Goal: Task Accomplishment & Management: Use online tool/utility

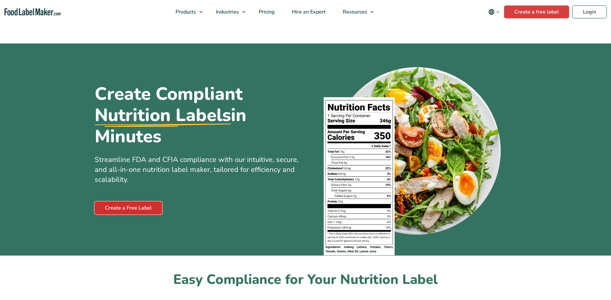
click at [133, 207] on link "Create a Free Label" at bounding box center [128, 208] width 67 height 13
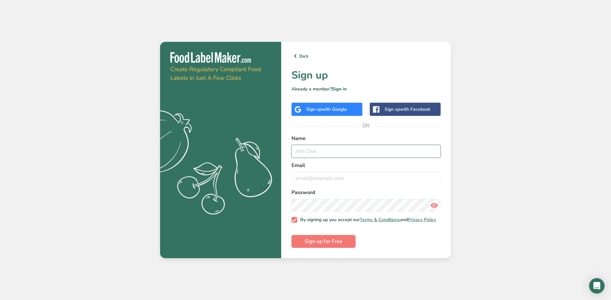
click at [312, 145] on input "text" at bounding box center [366, 151] width 149 height 13
type input "[PERSON_NAME]"
click at [320, 177] on input "email" at bounding box center [366, 178] width 149 height 13
type input "w"
type input "[EMAIL_ADDRESS][DOMAIN_NAME]"
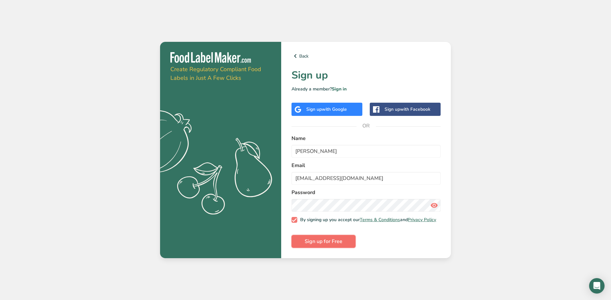
click at [328, 244] on span "Sign up for Free" at bounding box center [324, 242] width 38 height 8
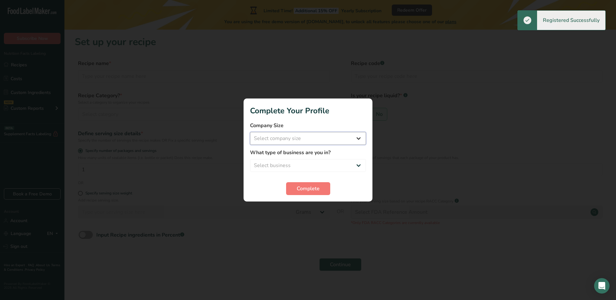
click at [346, 137] on select "Select company size Fewer than 10 Employees 10 to 50 Employees 51 to 500 Employ…" at bounding box center [308, 138] width 116 height 13
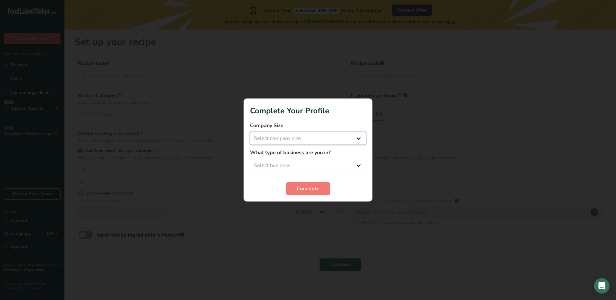
select select "2"
click at [250, 132] on select "Select company size Fewer than 10 Employees 10 to 50 Employees 51 to 500 Employ…" at bounding box center [308, 138] width 116 height 13
click at [315, 163] on select "Select business Packaged Food Manufacturer Restaurant & Cafe Bakery Meal Plans …" at bounding box center [308, 165] width 116 height 13
select select "8"
click at [250, 159] on select "Select business Packaged Food Manufacturer Restaurant & Cafe Bakery Meal Plans …" at bounding box center [308, 165] width 116 height 13
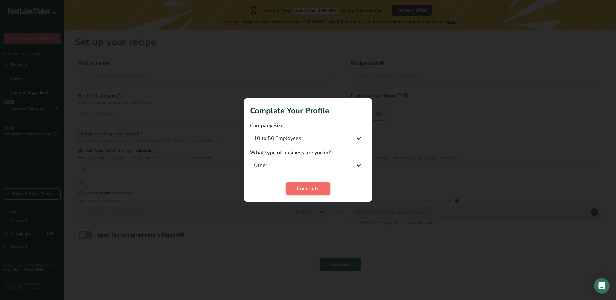
click at [323, 185] on button "Complete" at bounding box center [308, 188] width 44 height 13
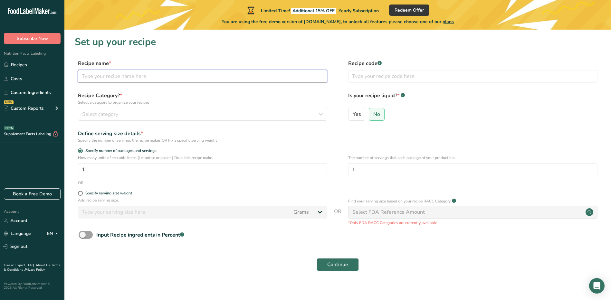
drag, startPoint x: 131, startPoint y: 79, endPoint x: 135, endPoint y: 79, distance: 4.8
click at [131, 79] on input "text" at bounding box center [202, 76] width 249 height 13
click at [98, 114] on span "Select category" at bounding box center [100, 115] width 36 height 8
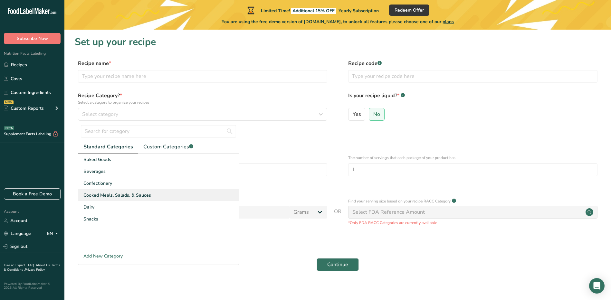
click at [125, 194] on span "Cooked Meals, Salads, & Sauces" at bounding box center [117, 195] width 68 height 7
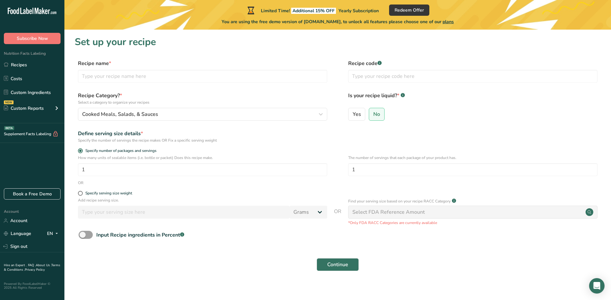
scroll to position [6, 0]
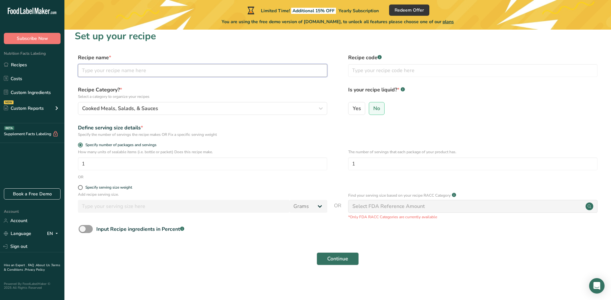
click at [155, 69] on input "text" at bounding box center [202, 70] width 249 height 13
type input "Delicata Squash"
click at [352, 259] on button "Continue" at bounding box center [338, 259] width 42 height 13
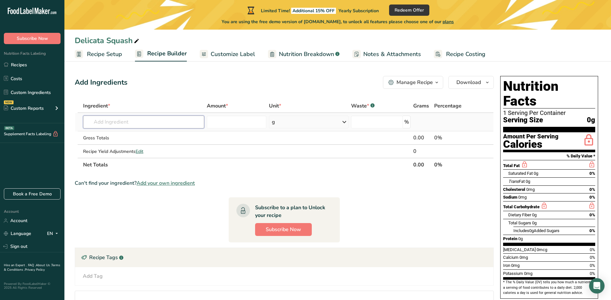
click at [138, 122] on input "text" at bounding box center [143, 122] width 121 height 13
type input "Delicata squash"
click at [123, 146] on div "Add your own ingredient" at bounding box center [143, 145] width 111 height 7
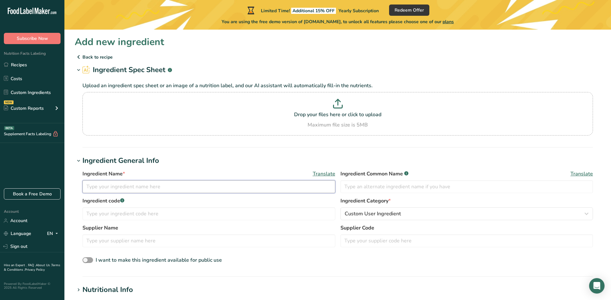
drag, startPoint x: 131, startPoint y: 188, endPoint x: 141, endPoint y: 188, distance: 10.0
click at [133, 188] on input "text" at bounding box center [209, 186] width 253 height 13
type input "delicata squash"
click at [206, 166] on h1 "Ingredient General Info" at bounding box center [338, 161] width 526 height 11
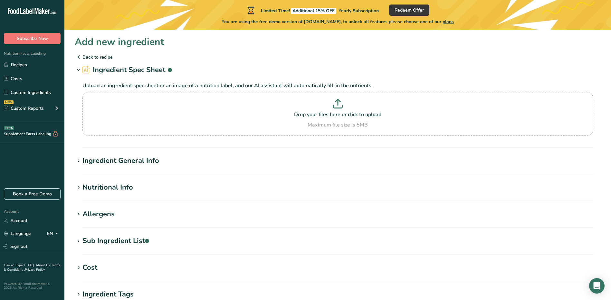
click at [103, 161] on div "Ingredient General Info" at bounding box center [121, 161] width 77 height 11
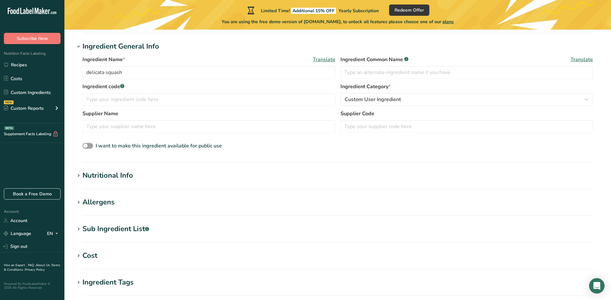
scroll to position [129, 0]
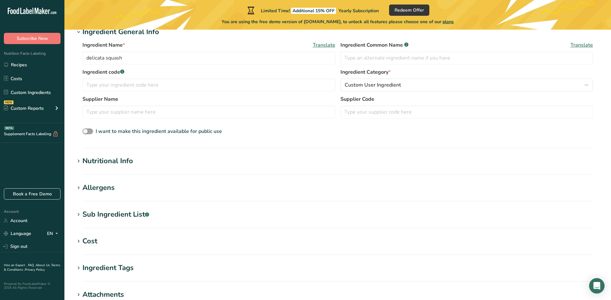
click at [103, 161] on div "Nutritional Info" at bounding box center [108, 161] width 51 height 11
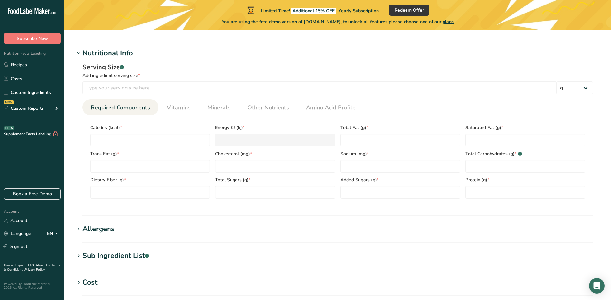
scroll to position [226, 0]
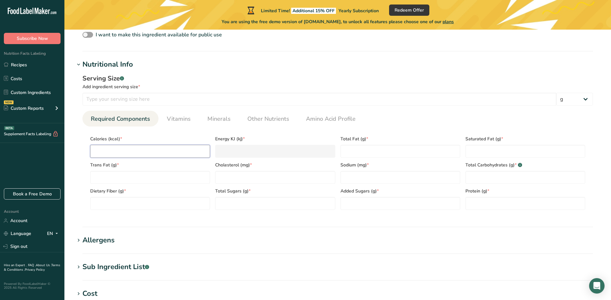
click at [132, 154] on input "number" at bounding box center [150, 151] width 120 height 13
type input "6"
type KJ "25.1"
type input "60"
type KJ "251"
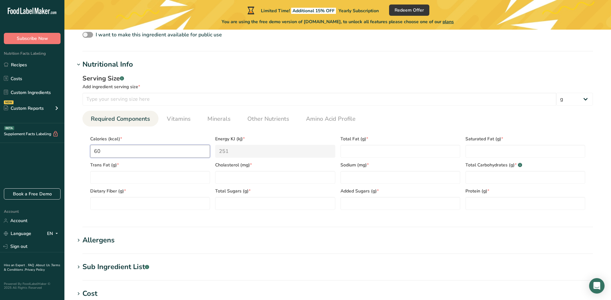
type input "60"
click at [175, 167] on span "Trans Fat (g) *" at bounding box center [150, 165] width 120 height 7
click at [485, 178] on Carbohydrates "number" at bounding box center [526, 177] width 120 height 13
type Carbohydrates "18"
click at [429, 179] on input "number" at bounding box center [401, 177] width 120 height 13
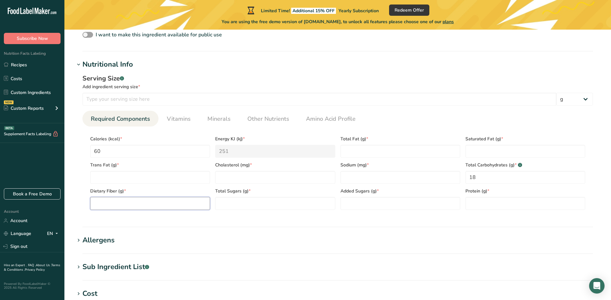
click at [118, 203] on Fiber "number" at bounding box center [150, 203] width 120 height 13
type Fiber "2"
click at [239, 200] on Sugars "number" at bounding box center [275, 203] width 120 height 13
type Sugars "6"
click at [481, 203] on input "number" at bounding box center [526, 203] width 120 height 13
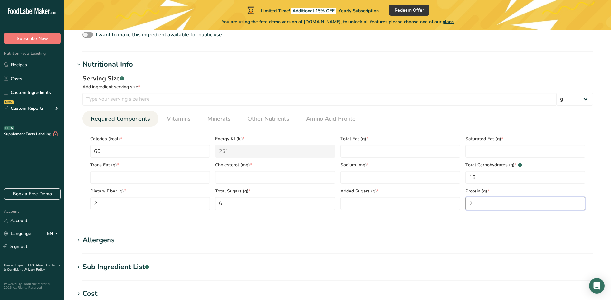
type input "2"
click at [382, 153] on Fat "number" at bounding box center [401, 151] width 120 height 13
type Fat "1"
click at [367, 175] on input "number" at bounding box center [401, 177] width 120 height 13
type input "1"
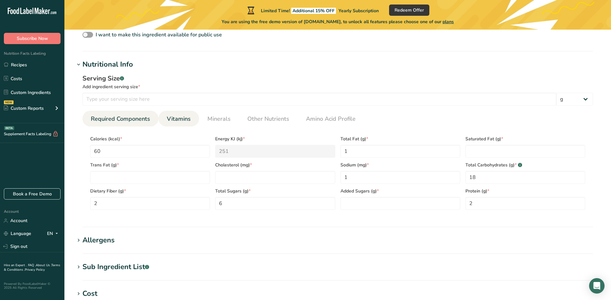
click at [179, 118] on span "Vitamins" at bounding box center [179, 119] width 24 height 9
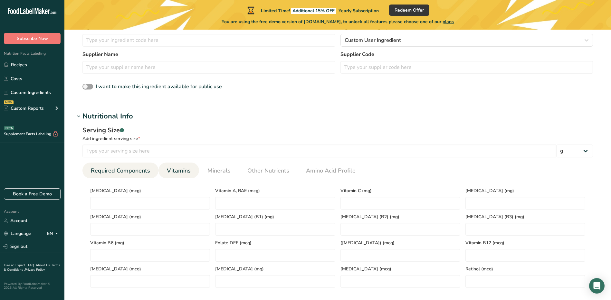
scroll to position [193, 0]
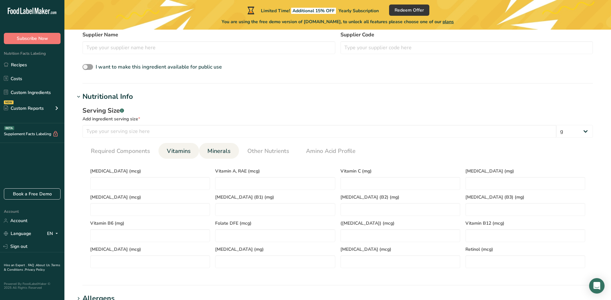
click at [223, 151] on span "Minerals" at bounding box center [219, 151] width 23 height 9
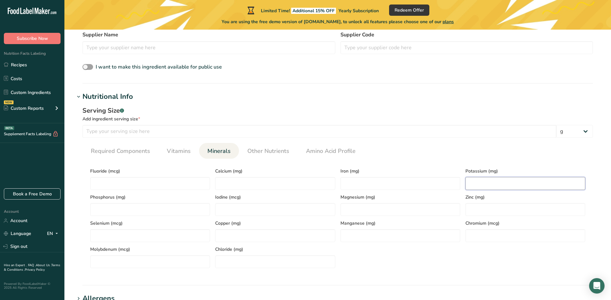
click at [468, 184] on input "number" at bounding box center [526, 183] width 120 height 13
type input "9"
click at [237, 184] on input "number" at bounding box center [275, 183] width 120 height 13
type input "3"
click at [354, 185] on input "number" at bounding box center [401, 183] width 120 height 13
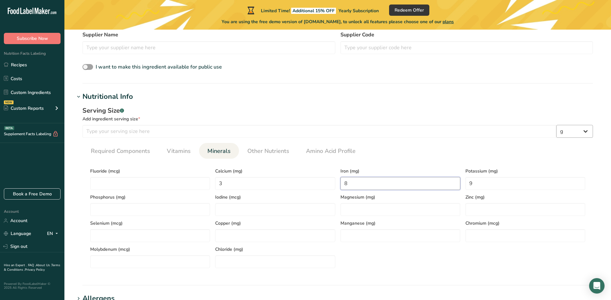
type input "8"
click at [577, 133] on select "g kg mg mcg lb oz l mL fl oz tbsp tsp cup qt gallon" at bounding box center [575, 131] width 37 height 13
click at [532, 104] on div "Serving Size .a-a{fill:#347362;}.b-a{fill:#fff;} Add ingredient serving size * …" at bounding box center [338, 189] width 526 height 175
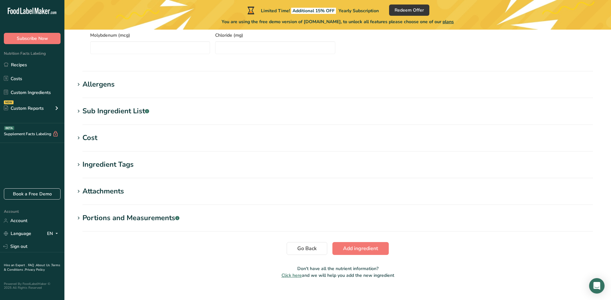
scroll to position [417, 0]
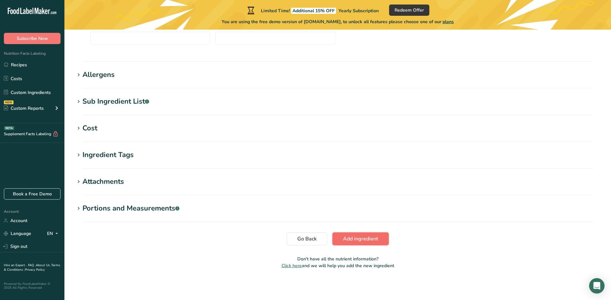
click at [352, 239] on span "Add ingredient" at bounding box center [360, 239] width 35 height 8
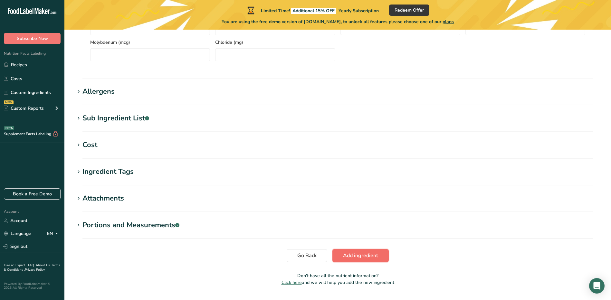
scroll to position [258, 0]
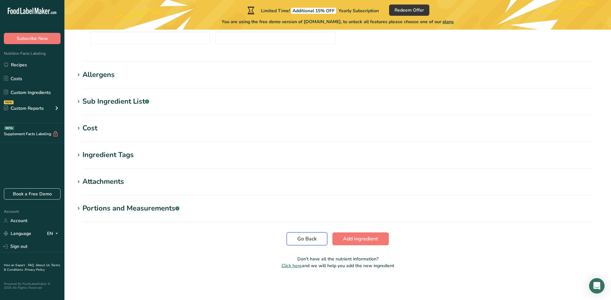
click at [313, 238] on span "Go Back" at bounding box center [306, 239] width 19 height 8
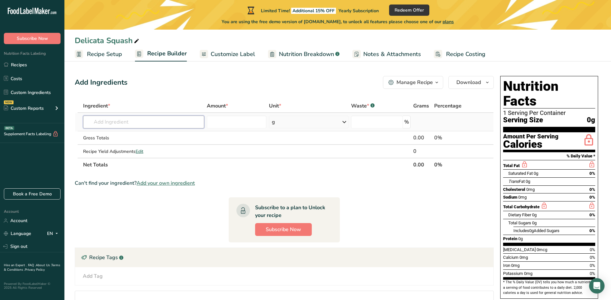
click at [151, 125] on input "text" at bounding box center [143, 122] width 121 height 13
click at [310, 118] on div "g" at bounding box center [309, 122] width 80 height 13
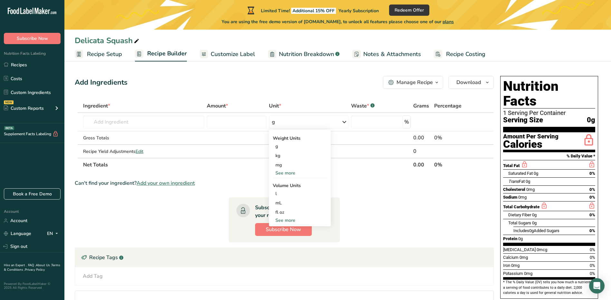
click at [312, 102] on div "Unit *" at bounding box center [309, 106] width 80 height 8
click at [314, 104] on div "Unit *" at bounding box center [309, 106] width 80 height 8
click at [241, 91] on div "Add Ingredients Manage Recipe Delete Recipe Duplicate Recipe Scale Recipe Save …" at bounding box center [286, 213] width 423 height 280
